Goal: Transaction & Acquisition: Purchase product/service

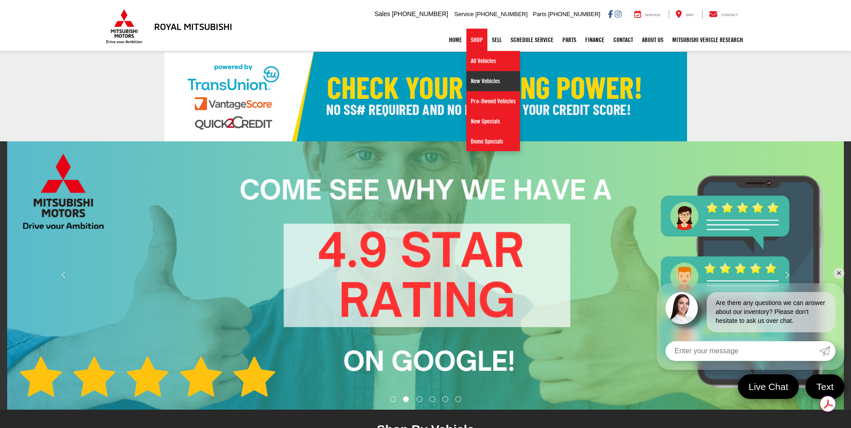
click at [482, 79] on link "New Vehicles" at bounding box center [494, 81] width 54 height 20
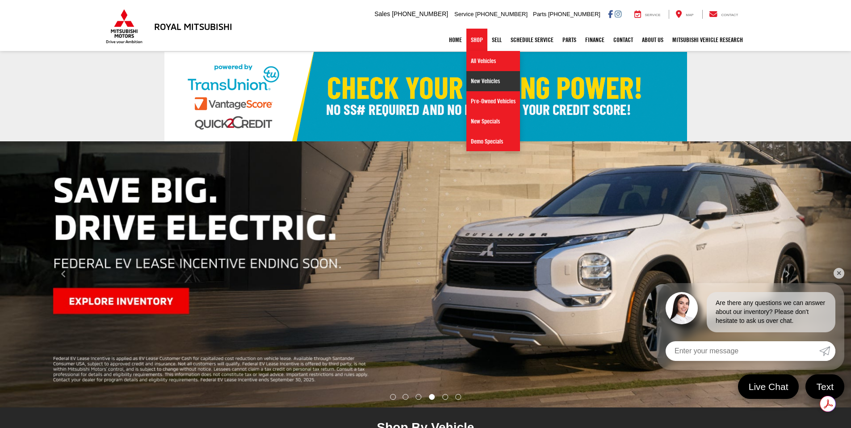
click at [485, 84] on link "New Vehicles" at bounding box center [494, 81] width 54 height 20
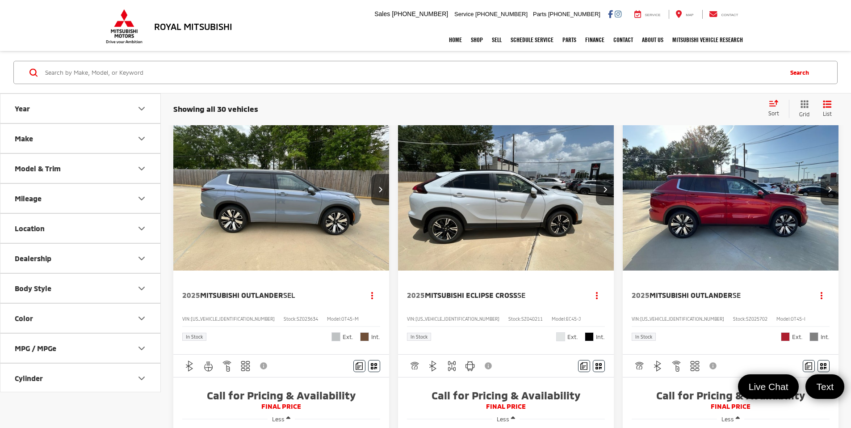
scroll to position [45, 0]
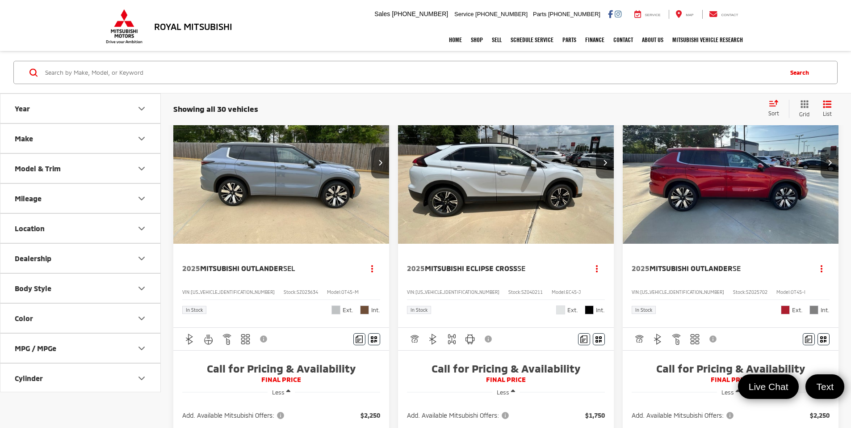
click at [144, 166] on icon "Model & Trim" at bounding box center [141, 168] width 11 height 11
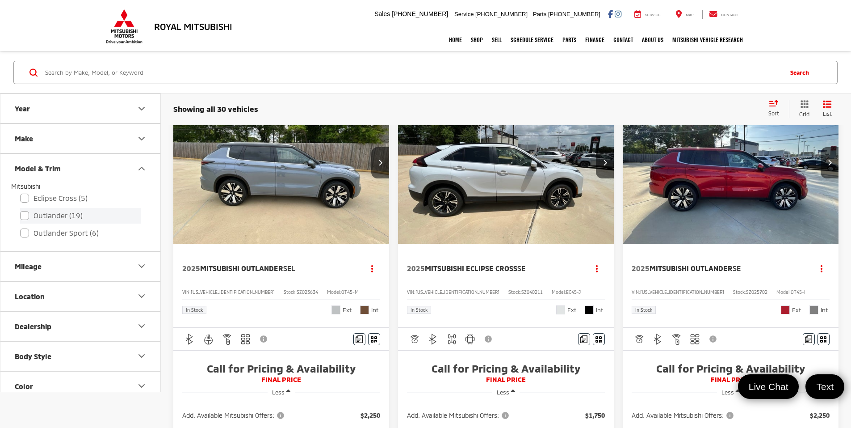
click at [25, 216] on label "Outlander (19)" at bounding box center [80, 216] width 121 height 16
click at [21, 210] on input "Outlander (19)" at bounding box center [20, 210] width 0 height 0
checkbox input "true"
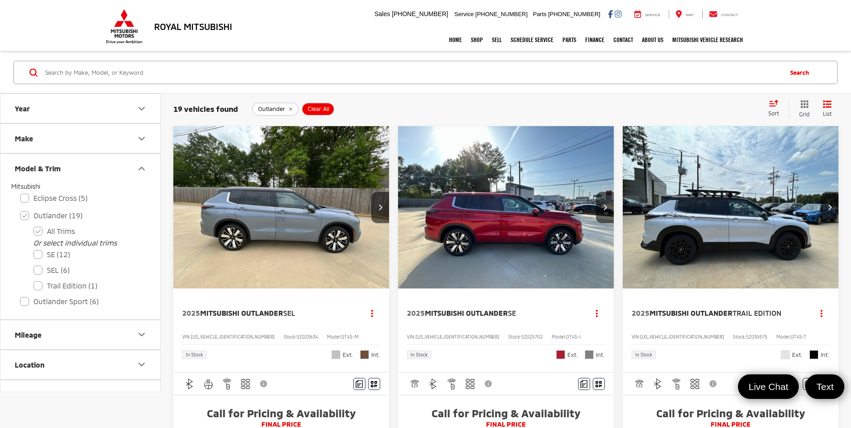
click at [144, 169] on icon "Model & Trim" at bounding box center [141, 168] width 5 height 3
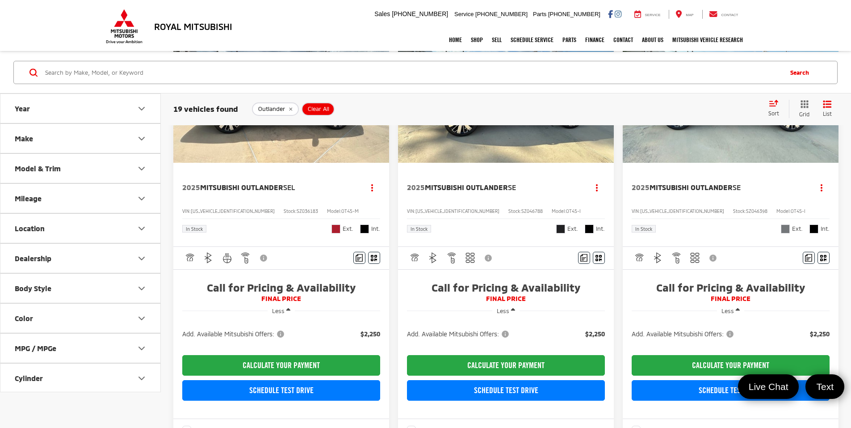
scroll to position [1028, 0]
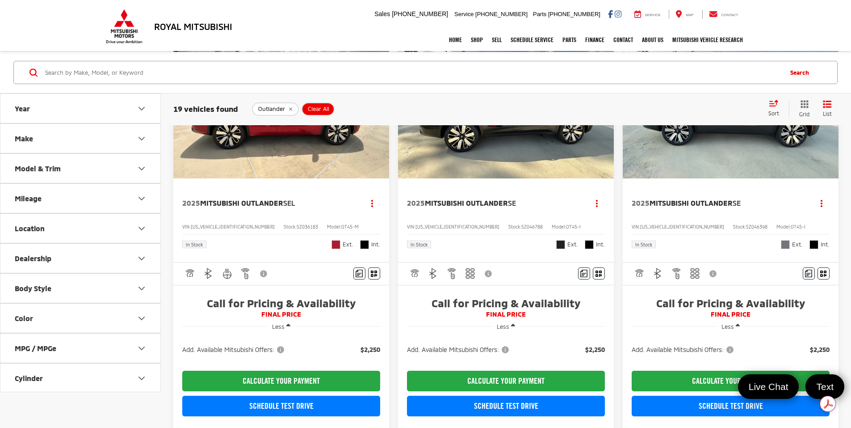
click at [144, 226] on icon "Location" at bounding box center [141, 228] width 11 height 11
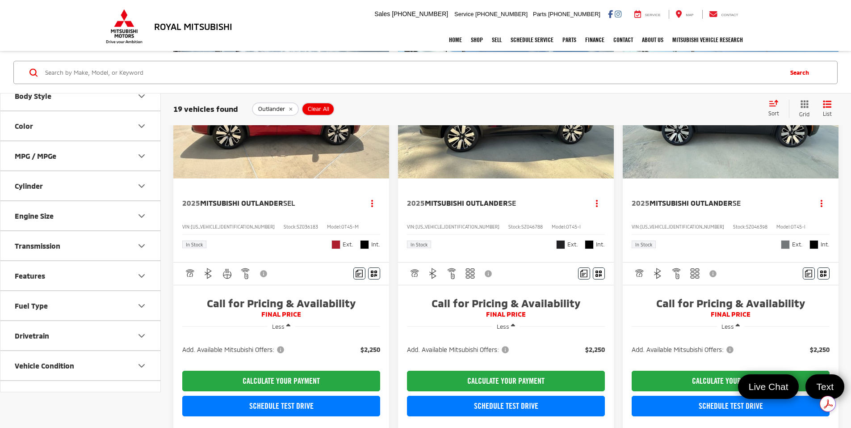
scroll to position [223, 0]
click at [145, 243] on icon "Features" at bounding box center [141, 244] width 11 height 11
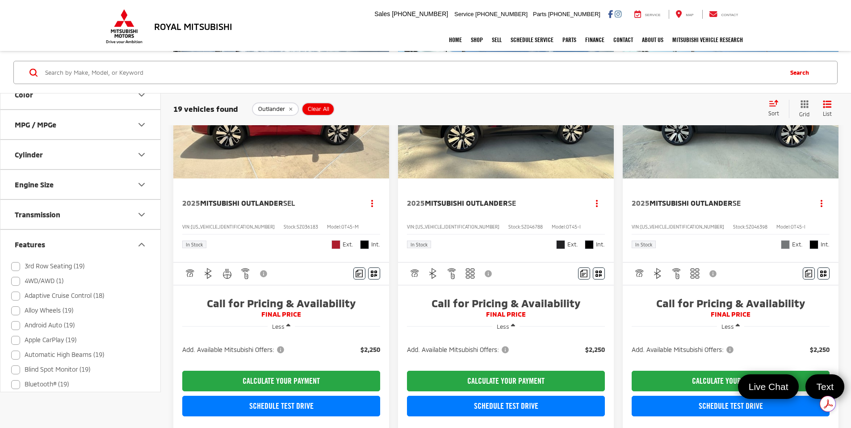
click at [18, 281] on label "4WD/AWD (1)" at bounding box center [37, 281] width 52 height 15
checkbox input "true"
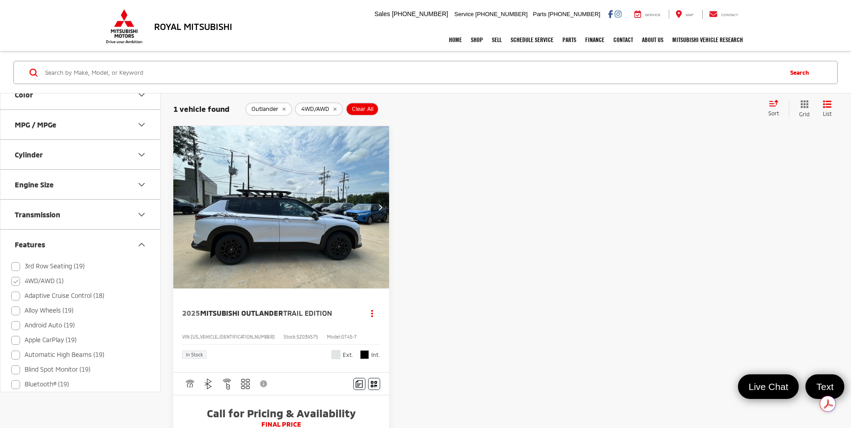
click at [371, 192] on button "Next image" at bounding box center [380, 207] width 18 height 31
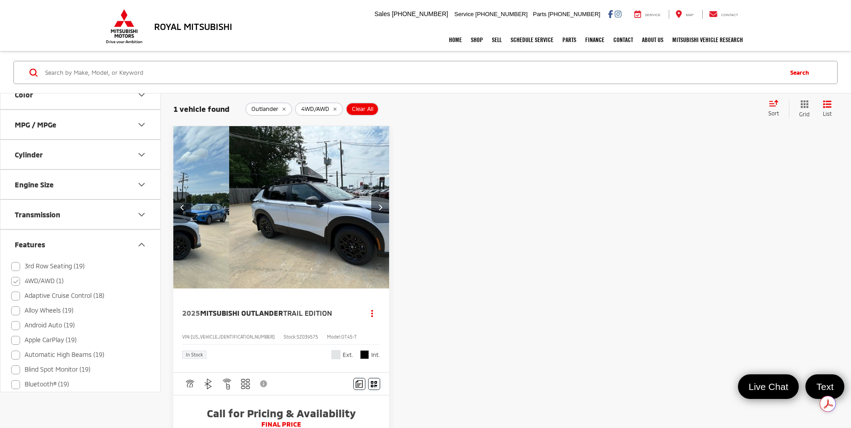
click at [371, 192] on button "Next image" at bounding box center [380, 207] width 18 height 31
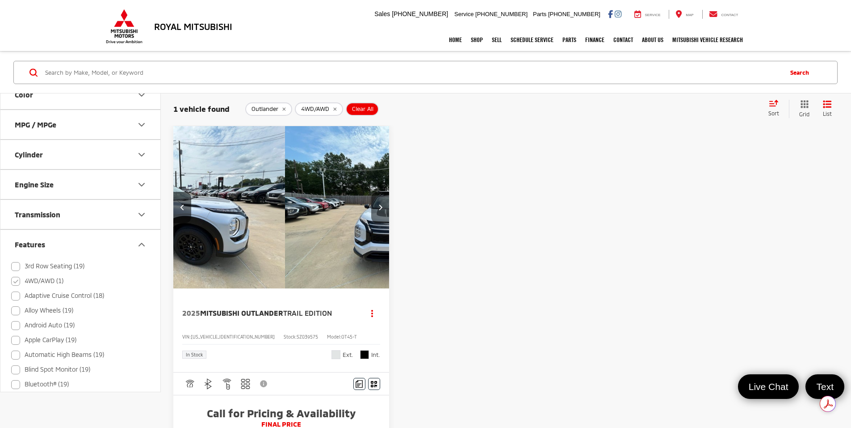
click at [371, 192] on button "Next image" at bounding box center [380, 207] width 18 height 31
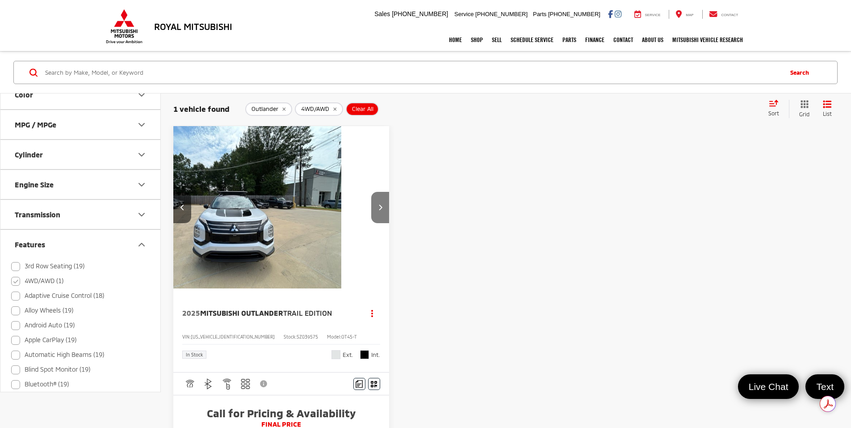
click at [371, 192] on button "Next image" at bounding box center [380, 207] width 18 height 31
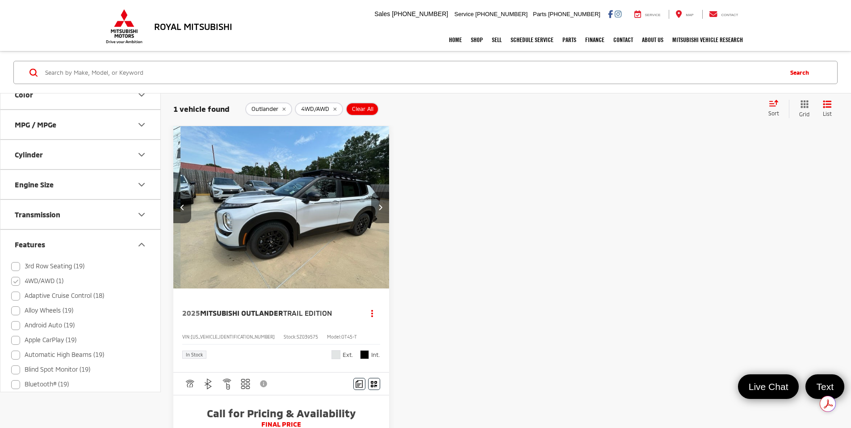
click at [371, 192] on button "Next image" at bounding box center [380, 207] width 18 height 31
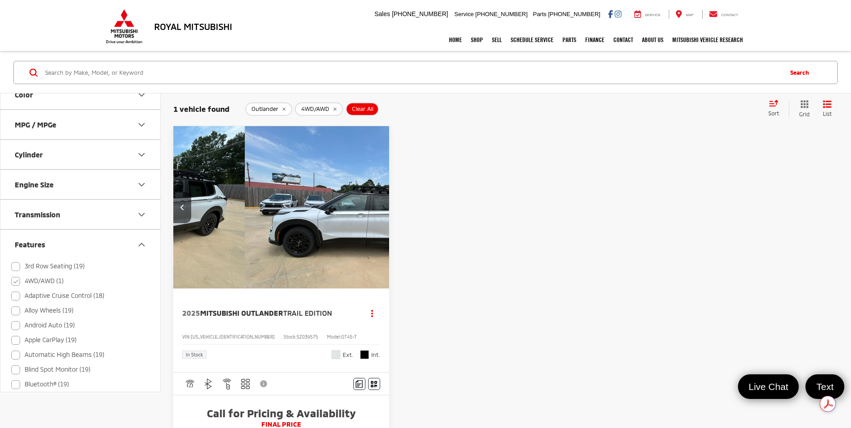
scroll to position [0, 805]
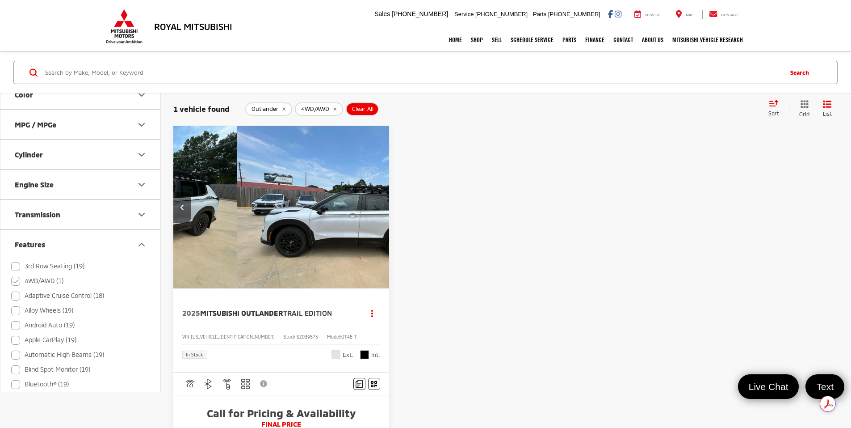
click at [516, 197] on button "View More" at bounding box center [563, 208] width 94 height 22
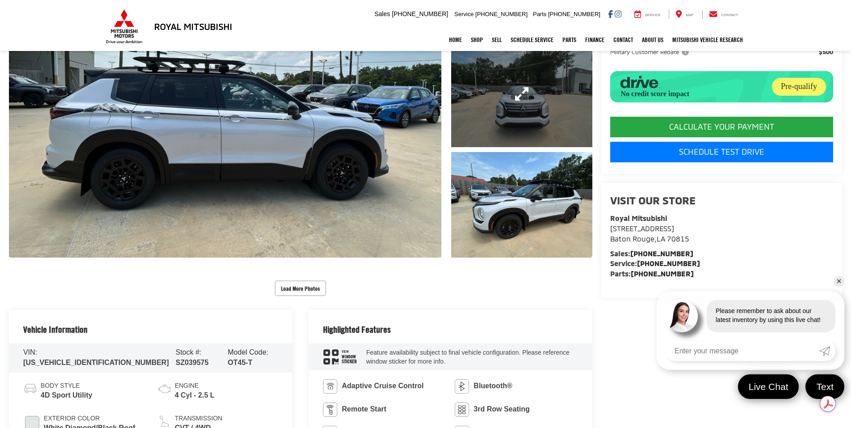
scroll to position [223, 0]
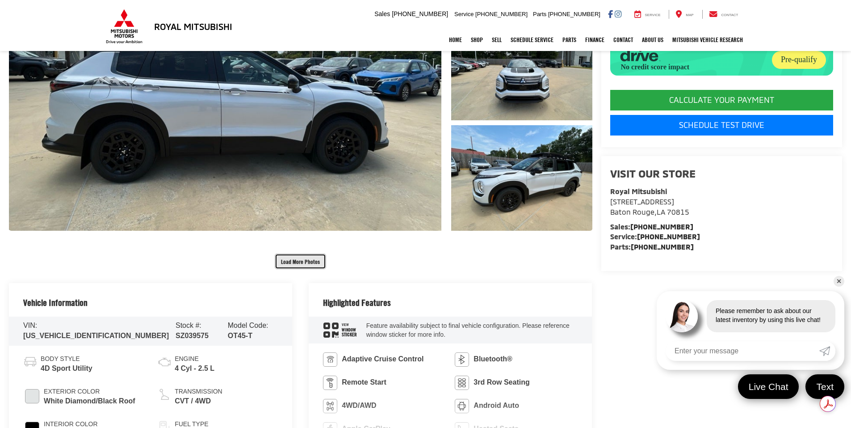
click at [312, 261] on button "Load More Photos" at bounding box center [300, 261] width 51 height 16
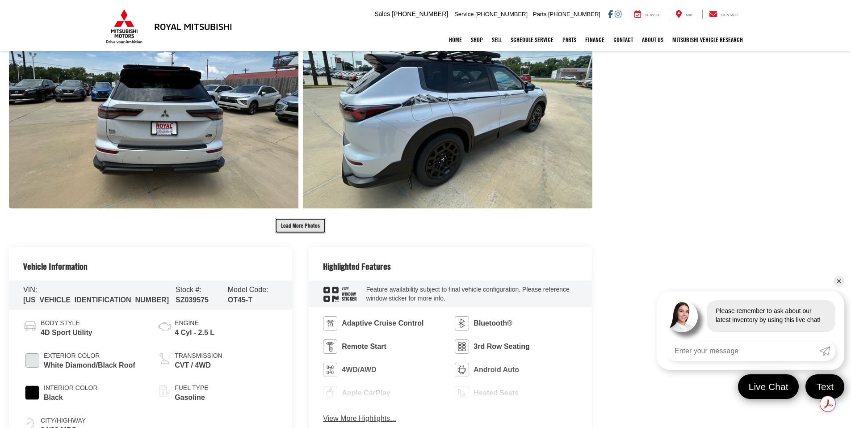
scroll to position [715, 0]
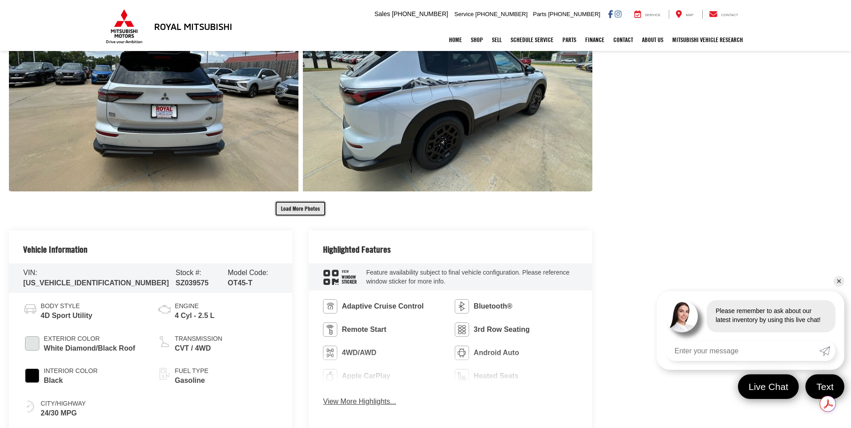
click at [306, 205] on button "Load More Photos" at bounding box center [300, 209] width 51 height 16
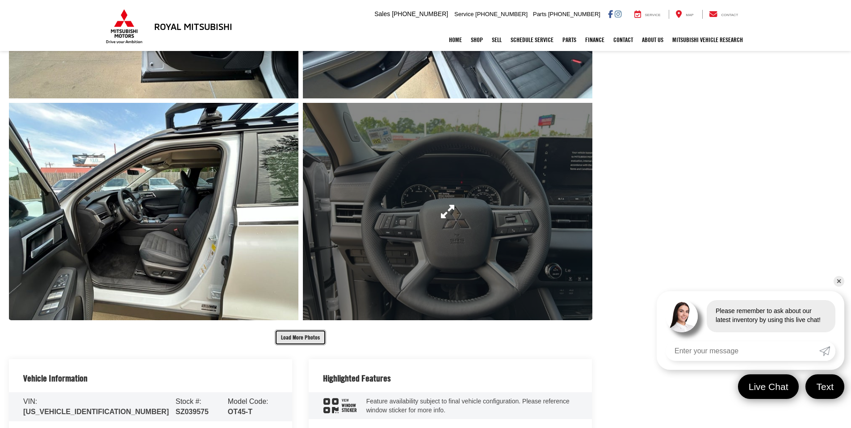
scroll to position [1028, 0]
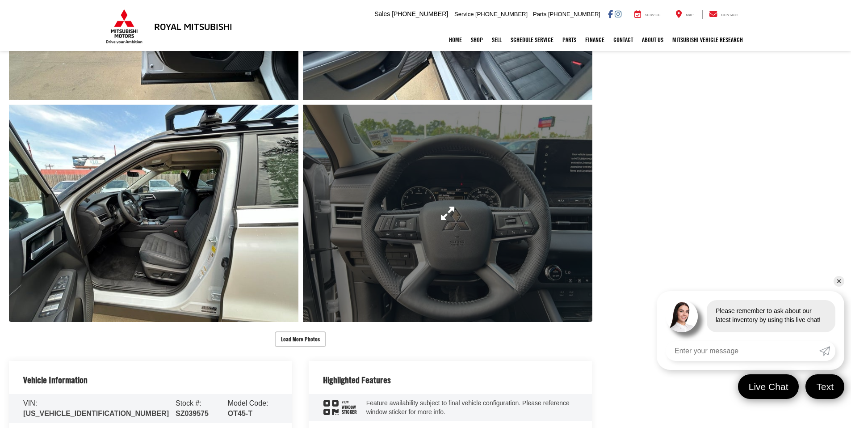
drag, startPoint x: 545, startPoint y: 134, endPoint x: 540, endPoint y: 129, distance: 7.0
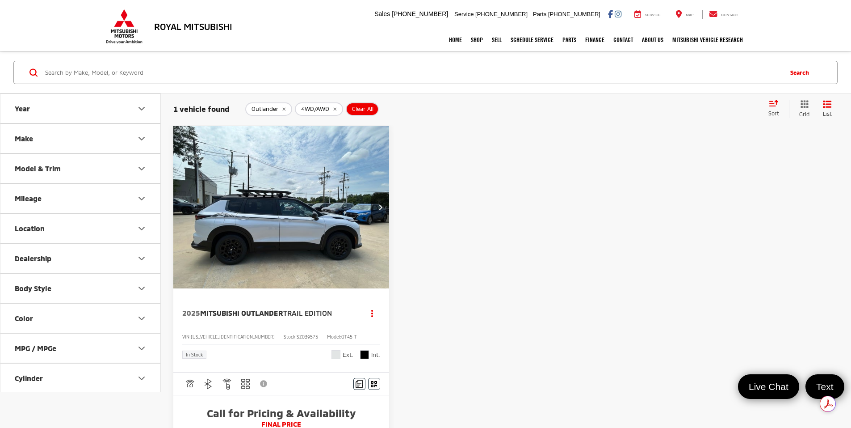
click at [333, 108] on icon "remove 4WD/AWD" at bounding box center [335, 108] width 6 height 5
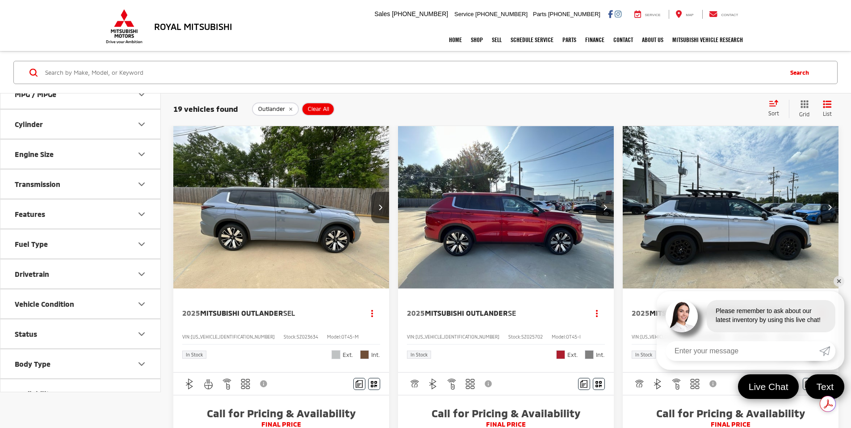
scroll to position [268, 0]
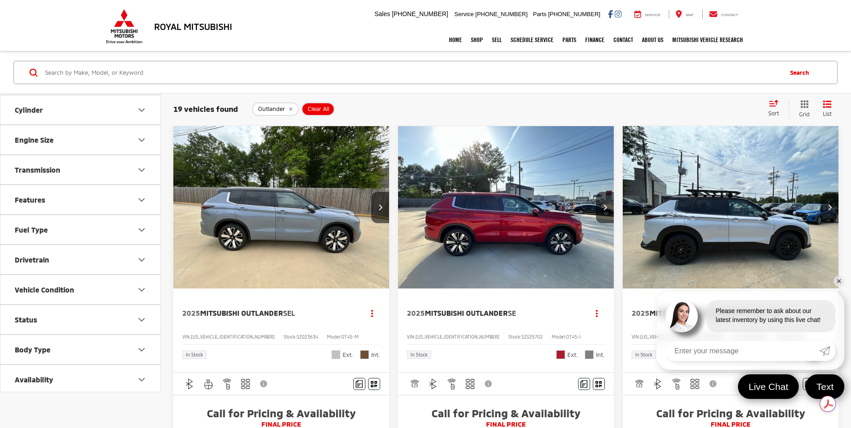
click at [143, 202] on icon "Features" at bounding box center [141, 199] width 11 height 11
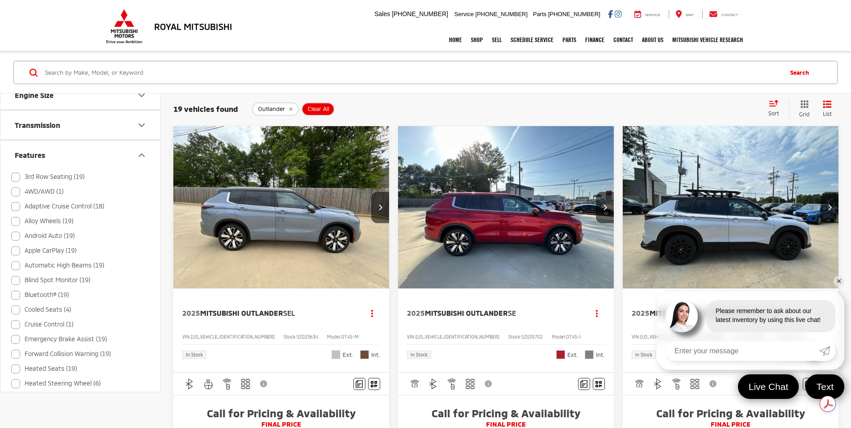
scroll to position [358, 0]
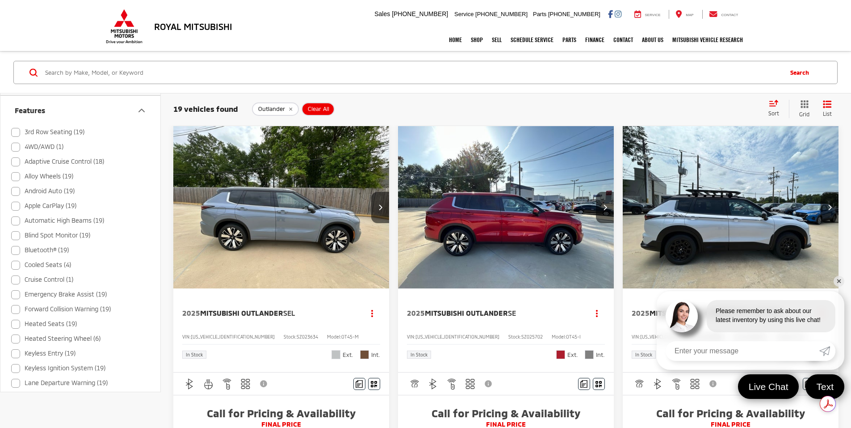
click at [17, 325] on label "Heated Seats (19)" at bounding box center [44, 323] width 66 height 15
checkbox input "true"
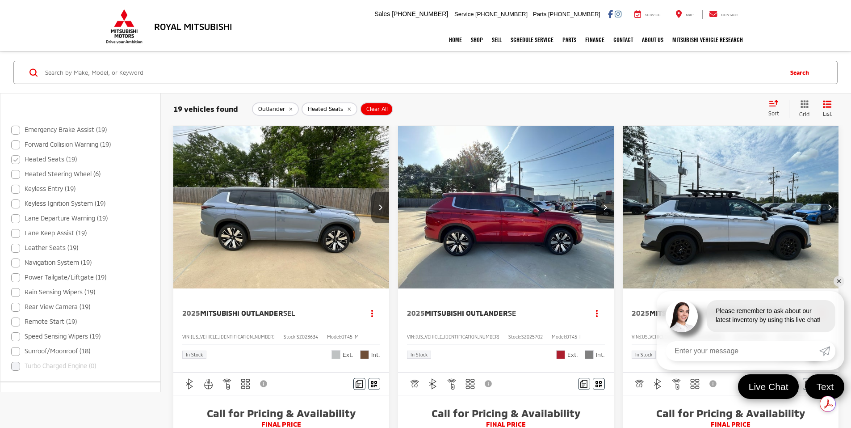
scroll to position [513, 0]
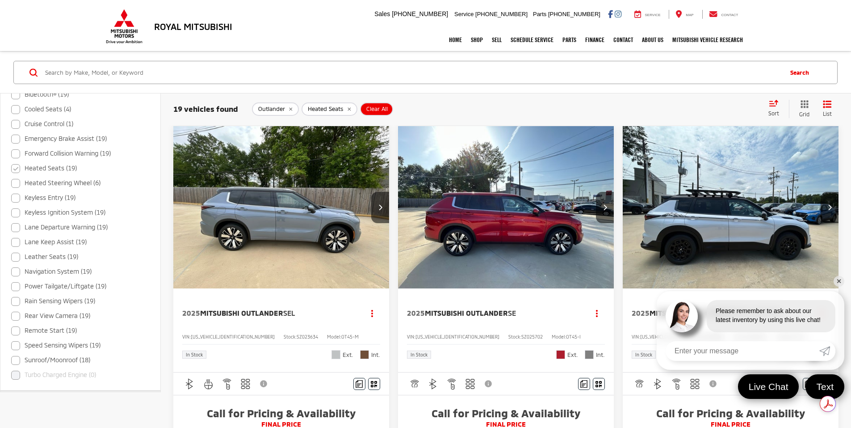
click at [840, 282] on link "✕" at bounding box center [839, 281] width 11 height 11
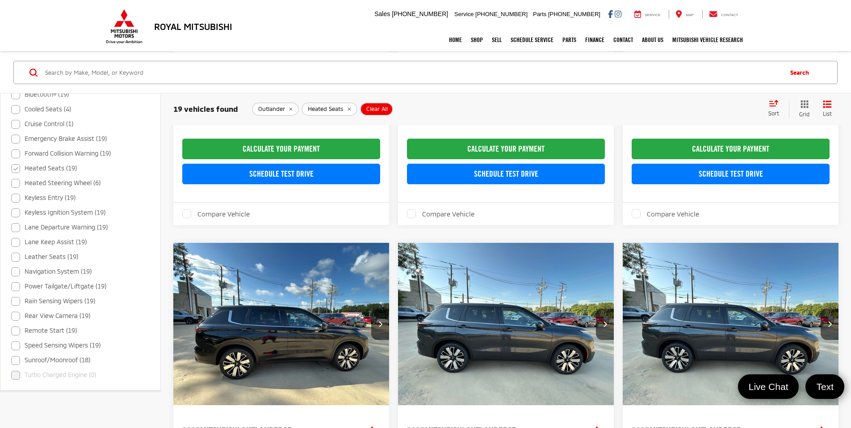
scroll to position [1310, 0]
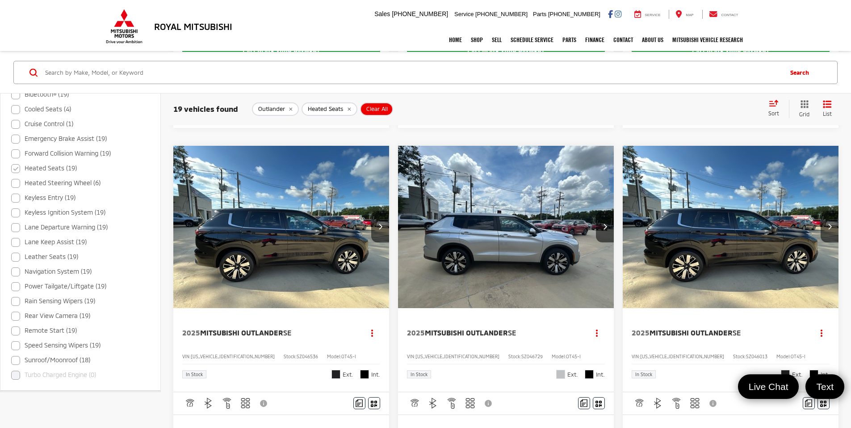
scroll to position [492, 0]
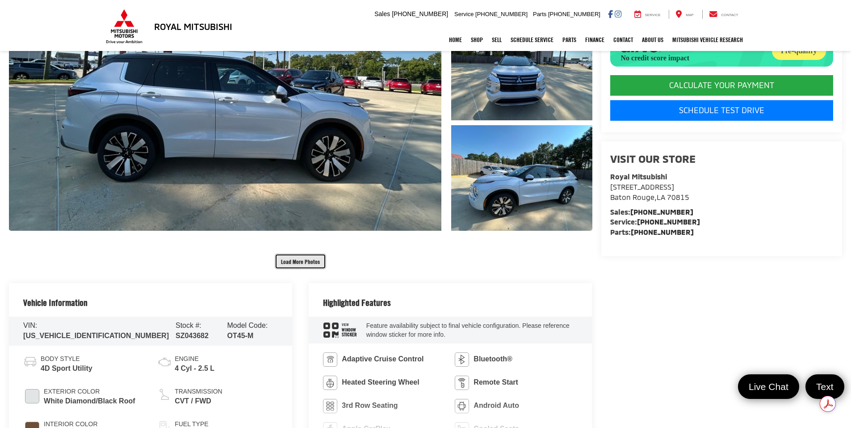
click at [316, 261] on button "Load More Photos" at bounding box center [300, 261] width 51 height 16
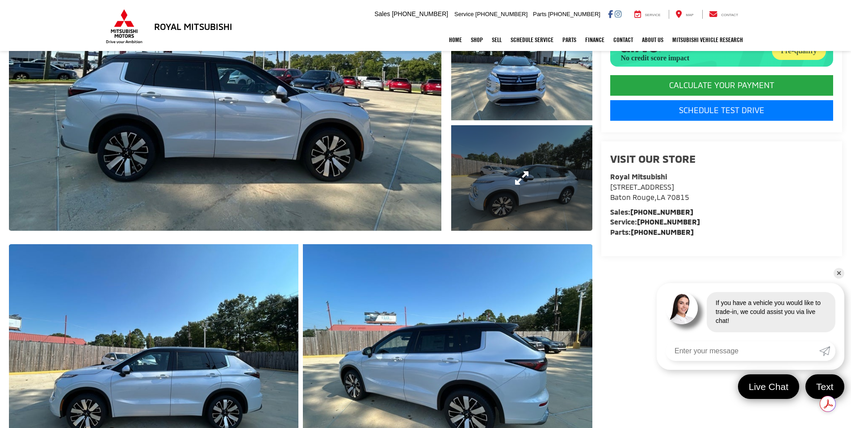
click at [576, 191] on link "Expand Photo 3" at bounding box center [521, 178] width 141 height 106
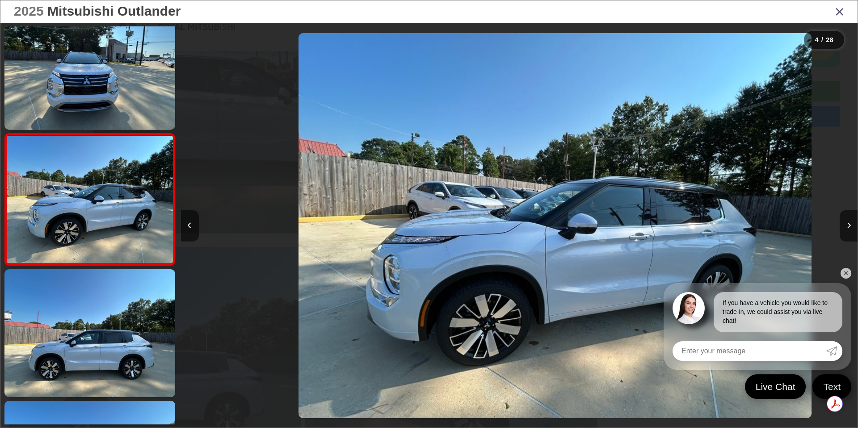
scroll to position [0, 2031]
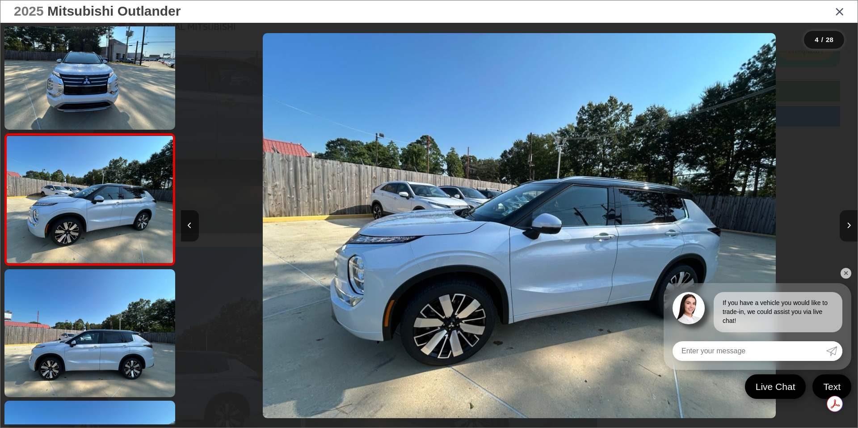
click at [851, 226] on button "Next image" at bounding box center [849, 225] width 18 height 31
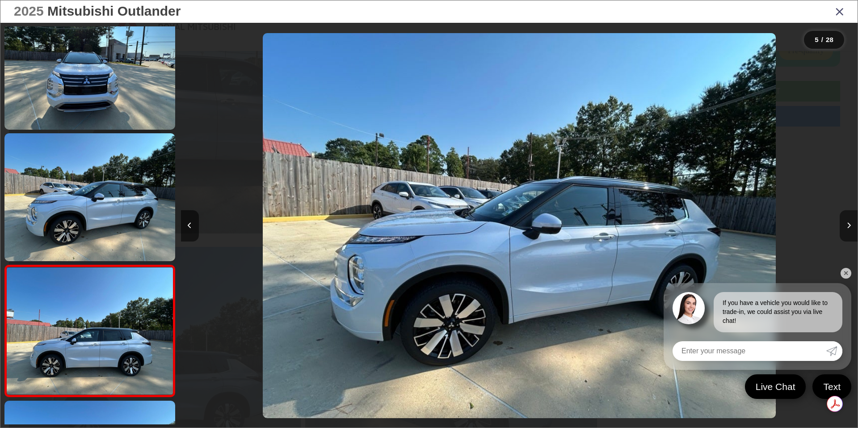
scroll to position [420, 0]
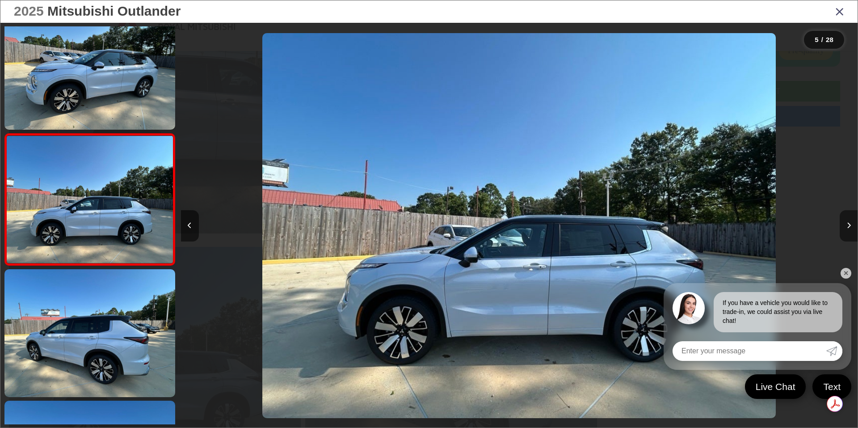
click at [851, 226] on button "Next image" at bounding box center [849, 225] width 18 height 31
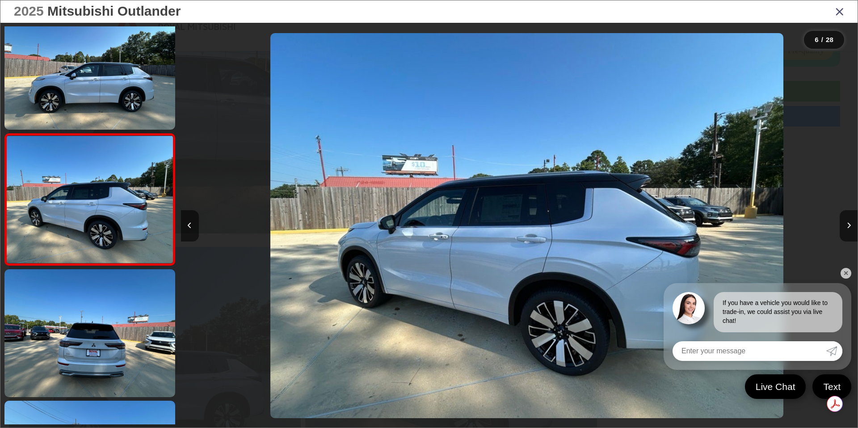
scroll to position [0, 3385]
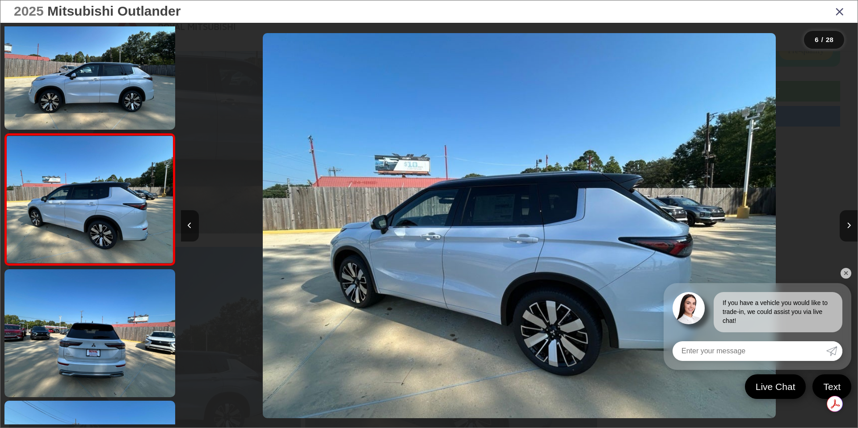
click at [846, 271] on link "✕" at bounding box center [846, 273] width 11 height 11
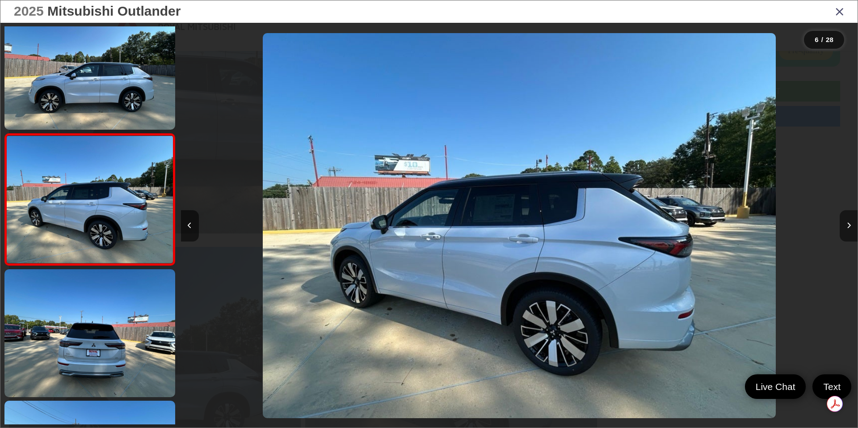
click at [848, 228] on icon "Next image" at bounding box center [849, 225] width 4 height 6
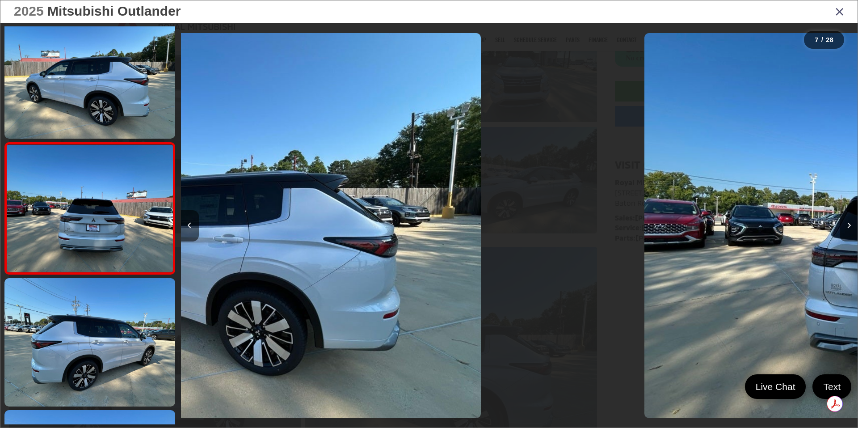
scroll to position [683, 0]
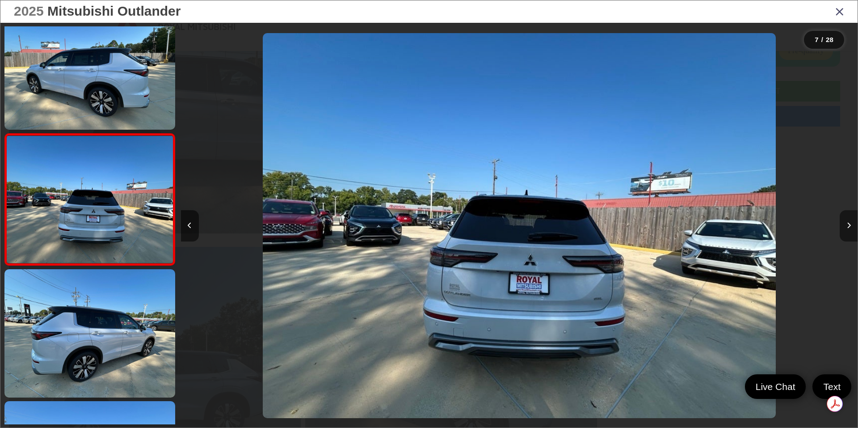
click at [848, 228] on icon "Next image" at bounding box center [849, 225] width 4 height 6
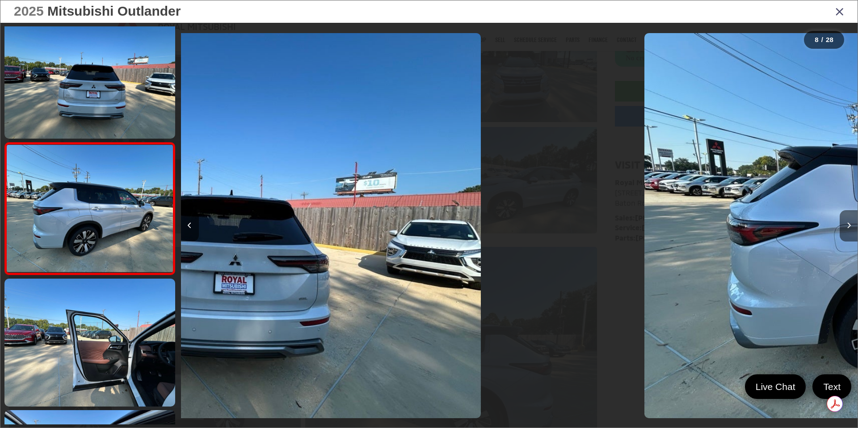
scroll to position [814, 0]
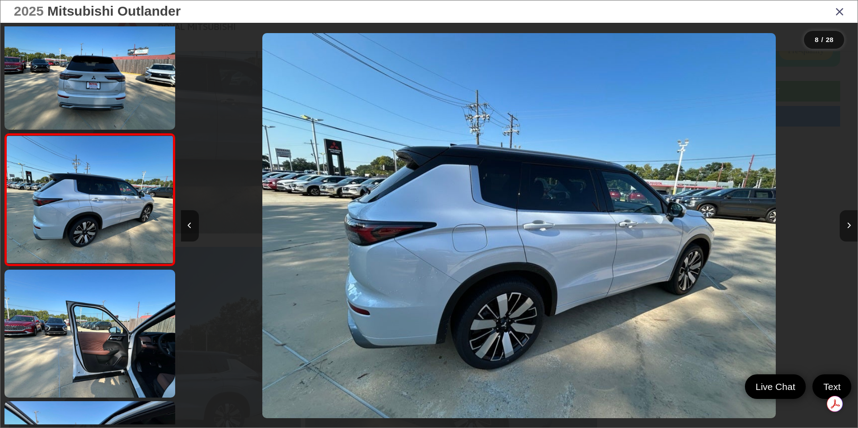
click at [848, 228] on icon "Next image" at bounding box center [849, 225] width 4 height 6
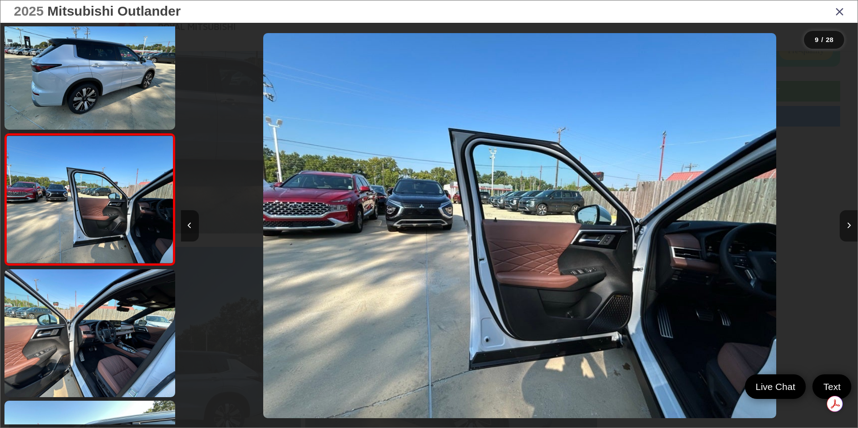
scroll to position [0, 5415]
click at [848, 228] on icon "Next image" at bounding box center [849, 225] width 4 height 6
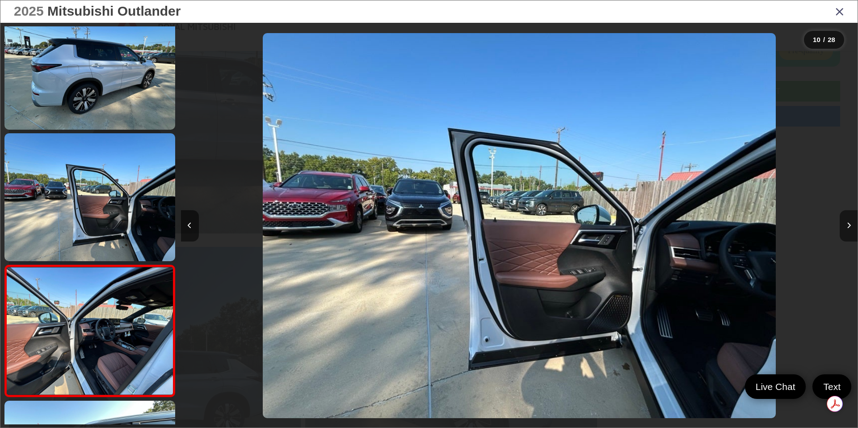
scroll to position [0, 0]
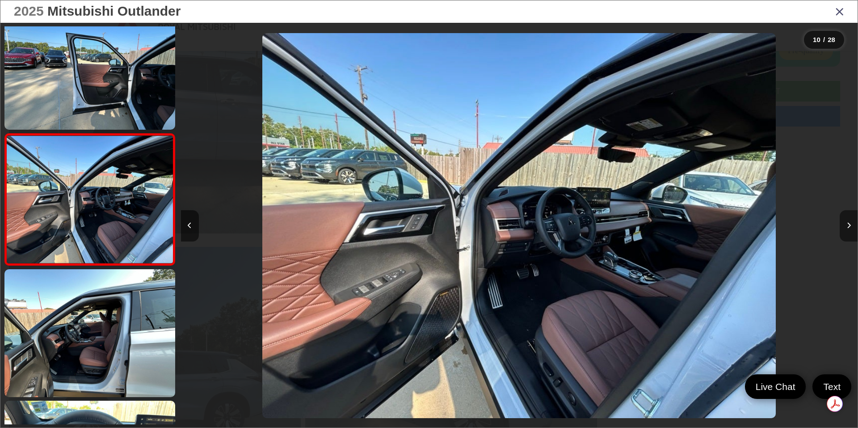
click at [848, 228] on icon "Next image" at bounding box center [849, 225] width 4 height 6
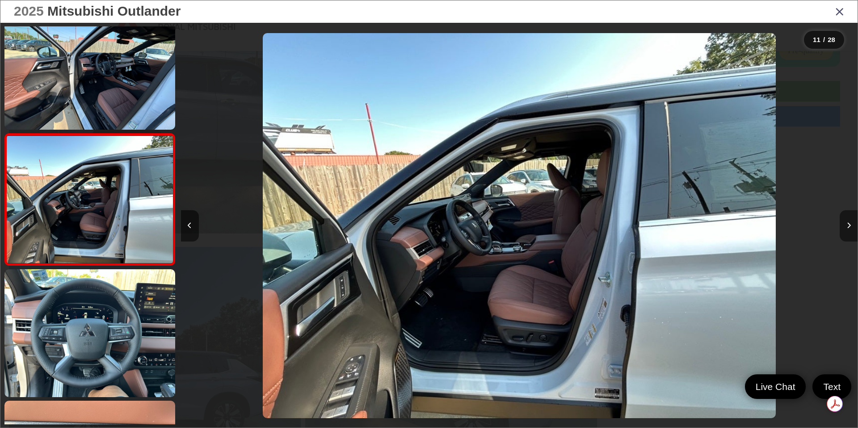
click at [848, 228] on icon "Next image" at bounding box center [849, 225] width 4 height 6
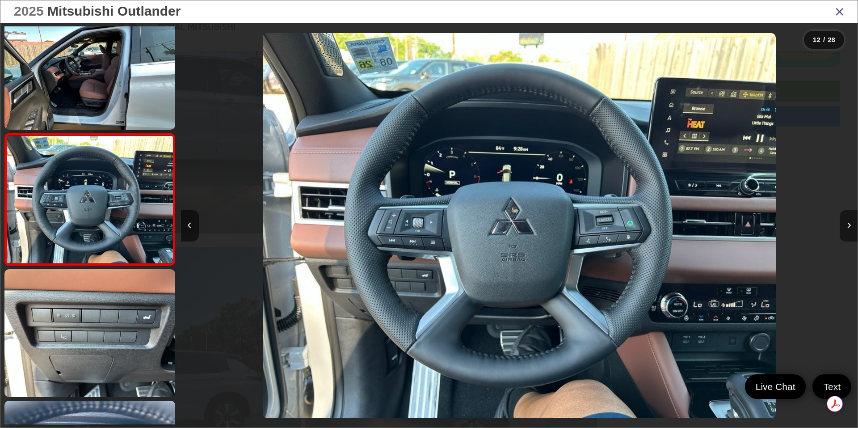
click at [848, 228] on icon "Next image" at bounding box center [849, 225] width 4 height 6
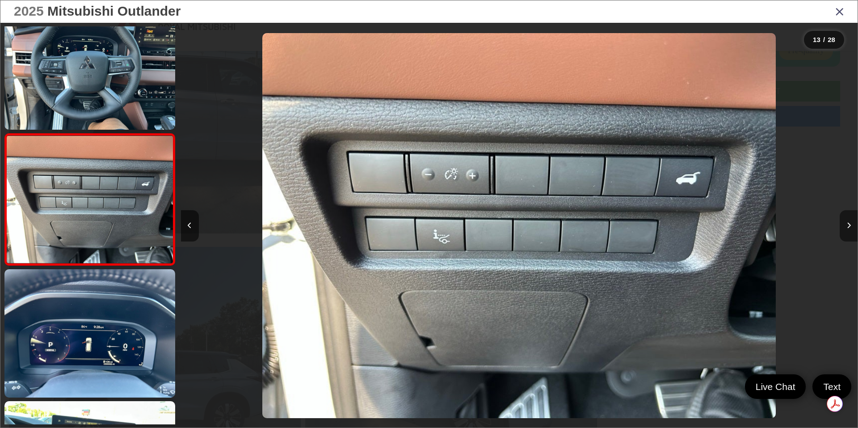
click at [848, 228] on icon "Next image" at bounding box center [849, 225] width 4 height 6
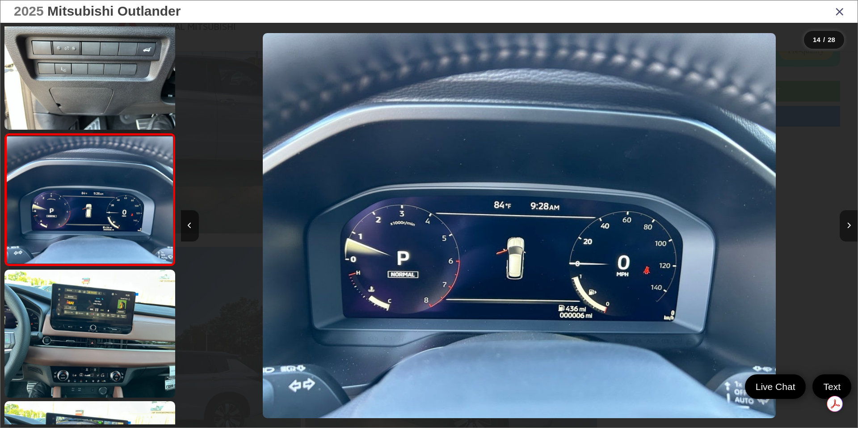
click at [848, 228] on icon "Next image" at bounding box center [849, 225] width 4 height 6
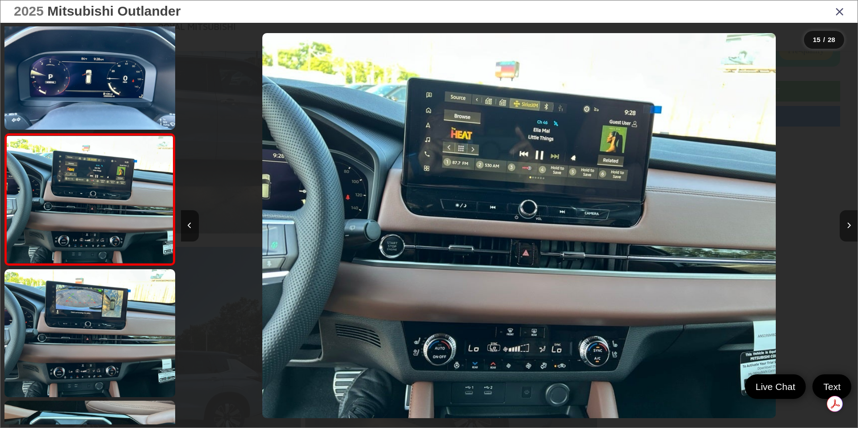
click at [848, 228] on icon "Next image" at bounding box center [849, 225] width 4 height 6
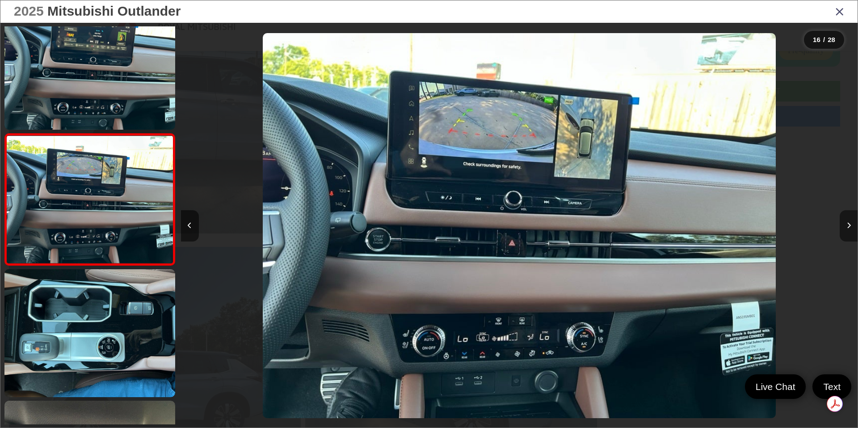
click at [848, 228] on icon "Next image" at bounding box center [849, 225] width 4 height 6
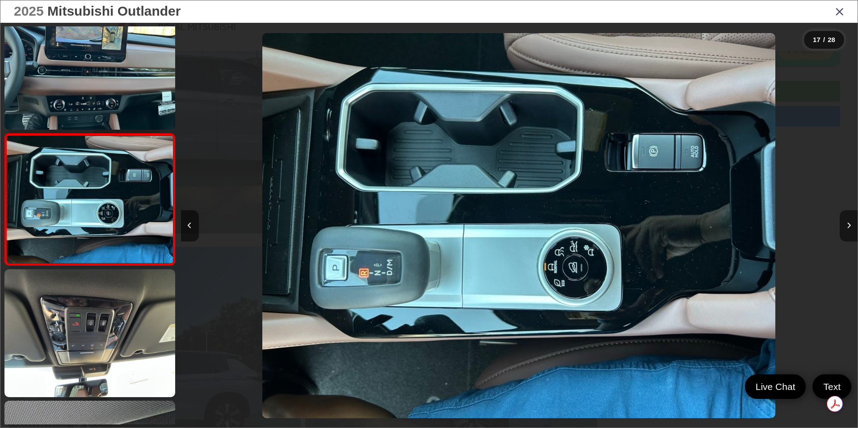
click at [848, 228] on icon "Next image" at bounding box center [849, 225] width 4 height 6
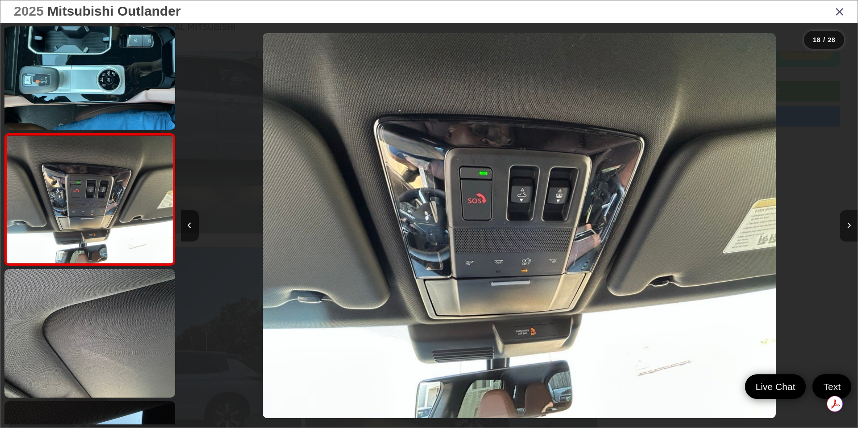
click at [848, 228] on icon "Next image" at bounding box center [849, 225] width 4 height 6
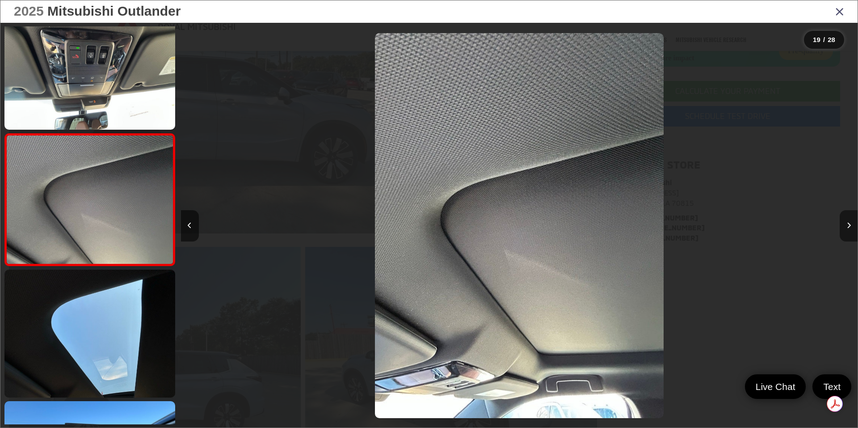
click at [848, 228] on icon "Next image" at bounding box center [849, 225] width 4 height 6
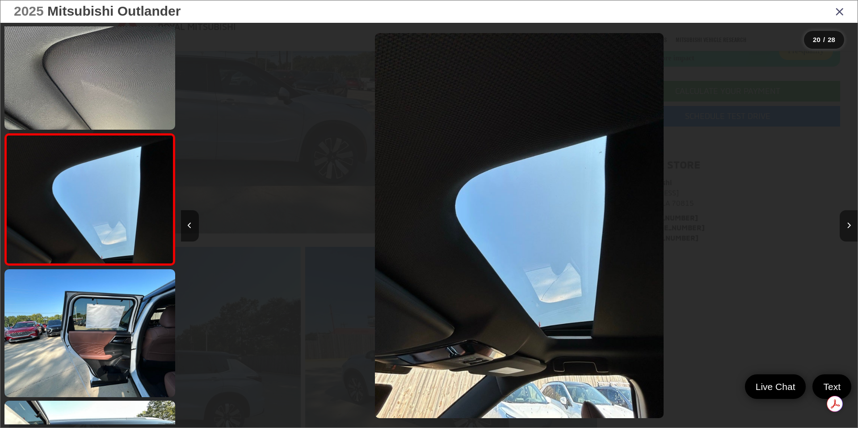
click at [848, 228] on icon "Next image" at bounding box center [849, 225] width 4 height 6
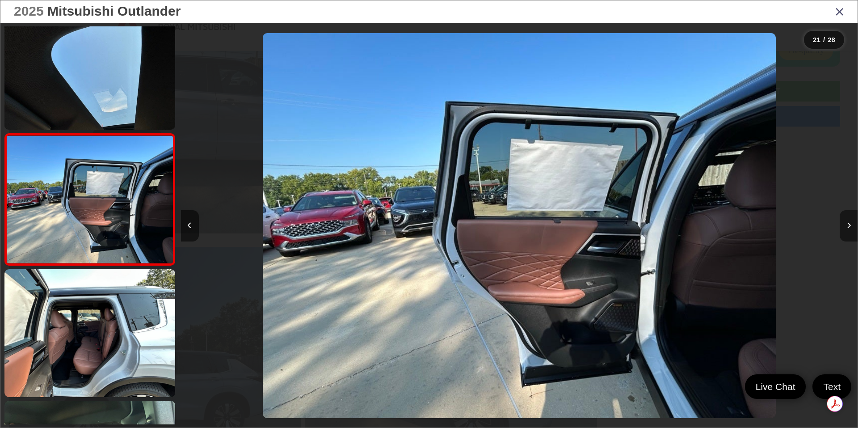
click at [848, 228] on icon "Next image" at bounding box center [849, 225] width 4 height 6
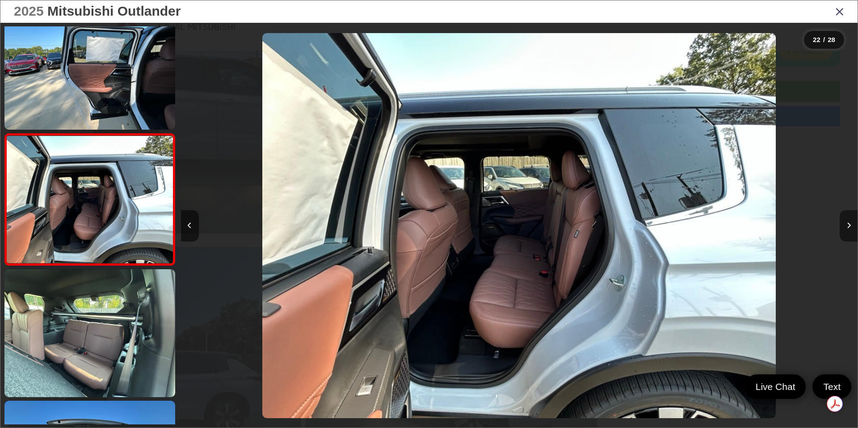
click at [848, 228] on icon "Next image" at bounding box center [849, 225] width 4 height 6
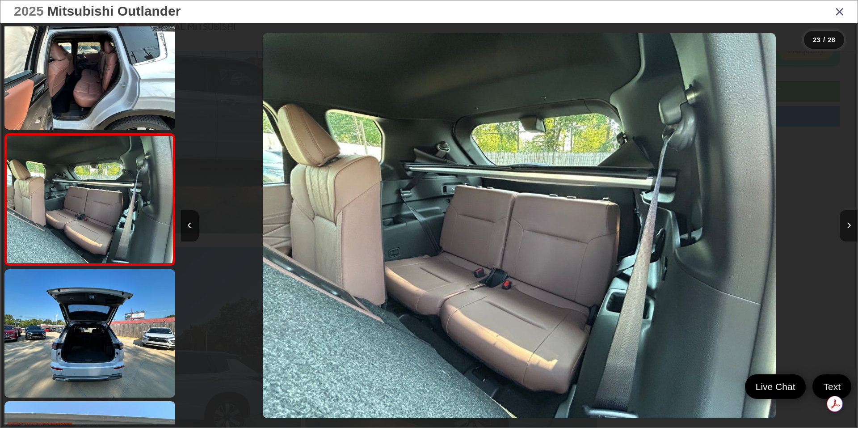
click at [847, 228] on icon "Next image" at bounding box center [849, 225] width 4 height 6
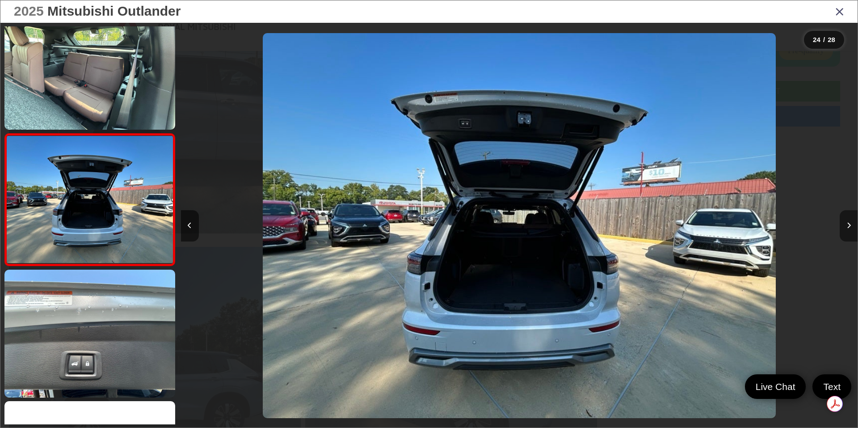
click at [847, 228] on icon "Next image" at bounding box center [849, 225] width 4 height 6
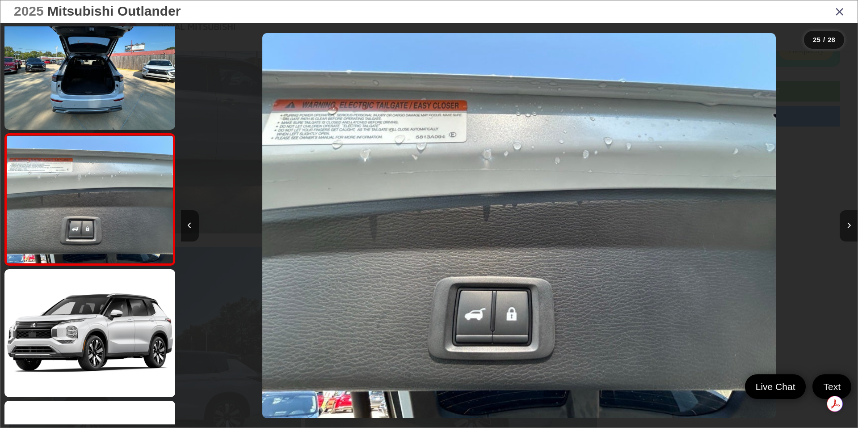
click at [847, 228] on icon "Next image" at bounding box center [849, 225] width 4 height 6
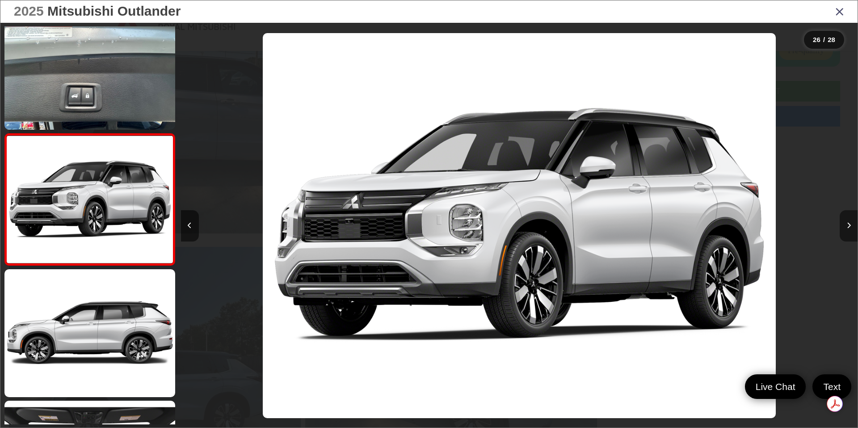
click at [847, 228] on icon "Next image" at bounding box center [849, 225] width 4 height 6
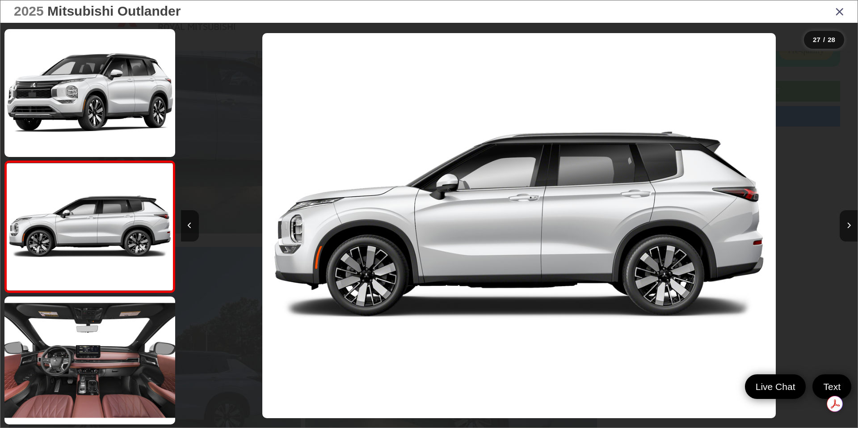
click at [837, 13] on icon "Close gallery" at bounding box center [839, 11] width 9 height 12
